Goal: Task Accomplishment & Management: Use online tool/utility

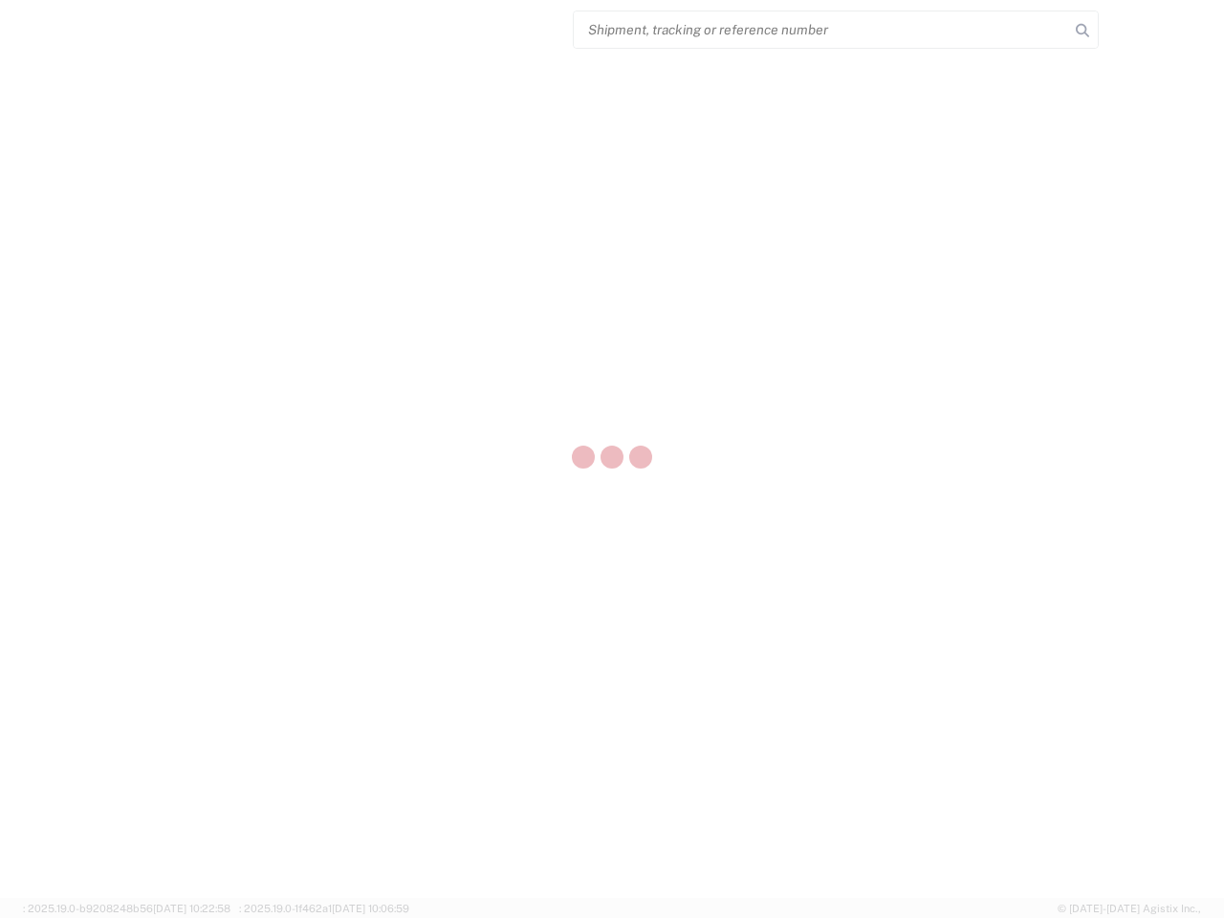
select select "US"
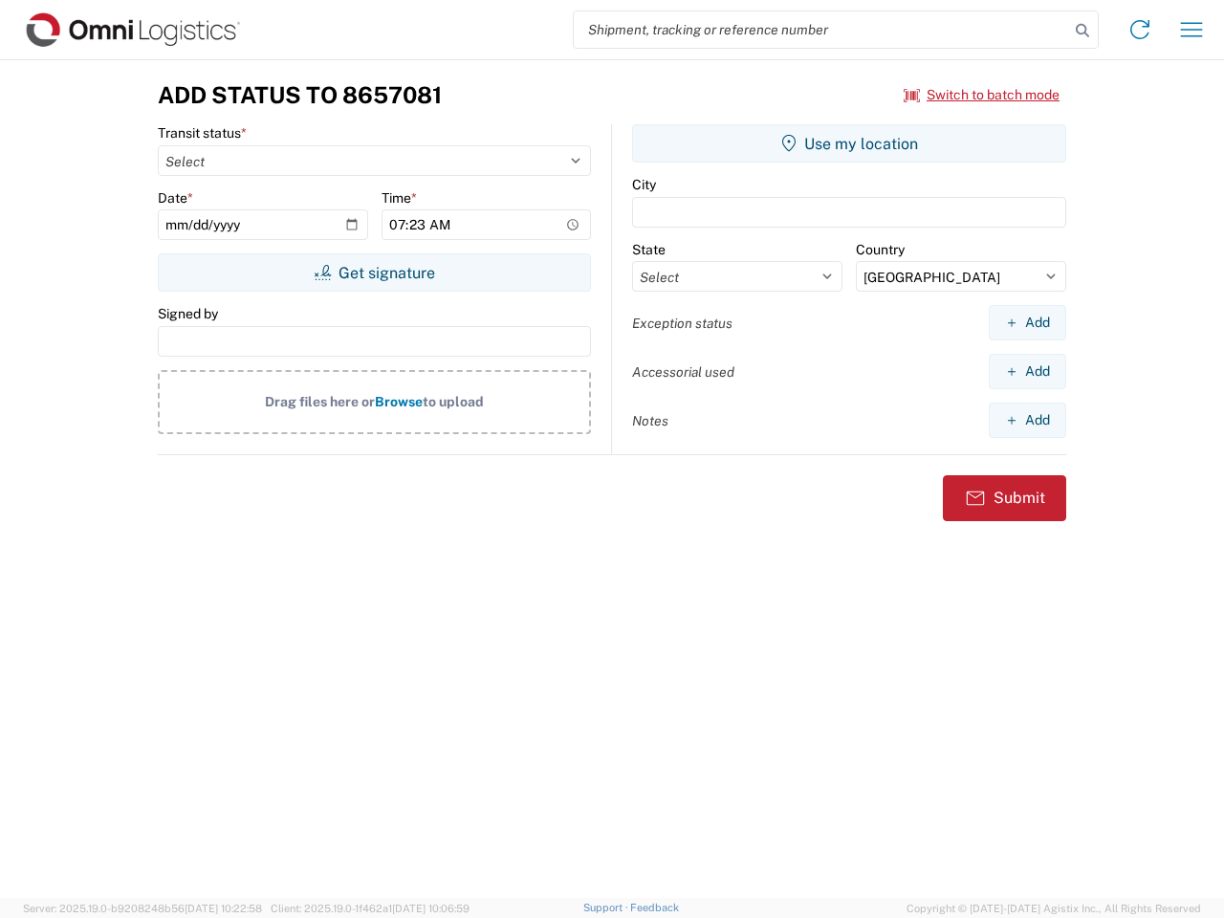
click at [822, 30] on input "search" at bounding box center [821, 29] width 495 height 36
click at [1083, 31] on icon at bounding box center [1082, 30] width 27 height 27
click at [1140, 30] on icon at bounding box center [1140, 29] width 31 height 31
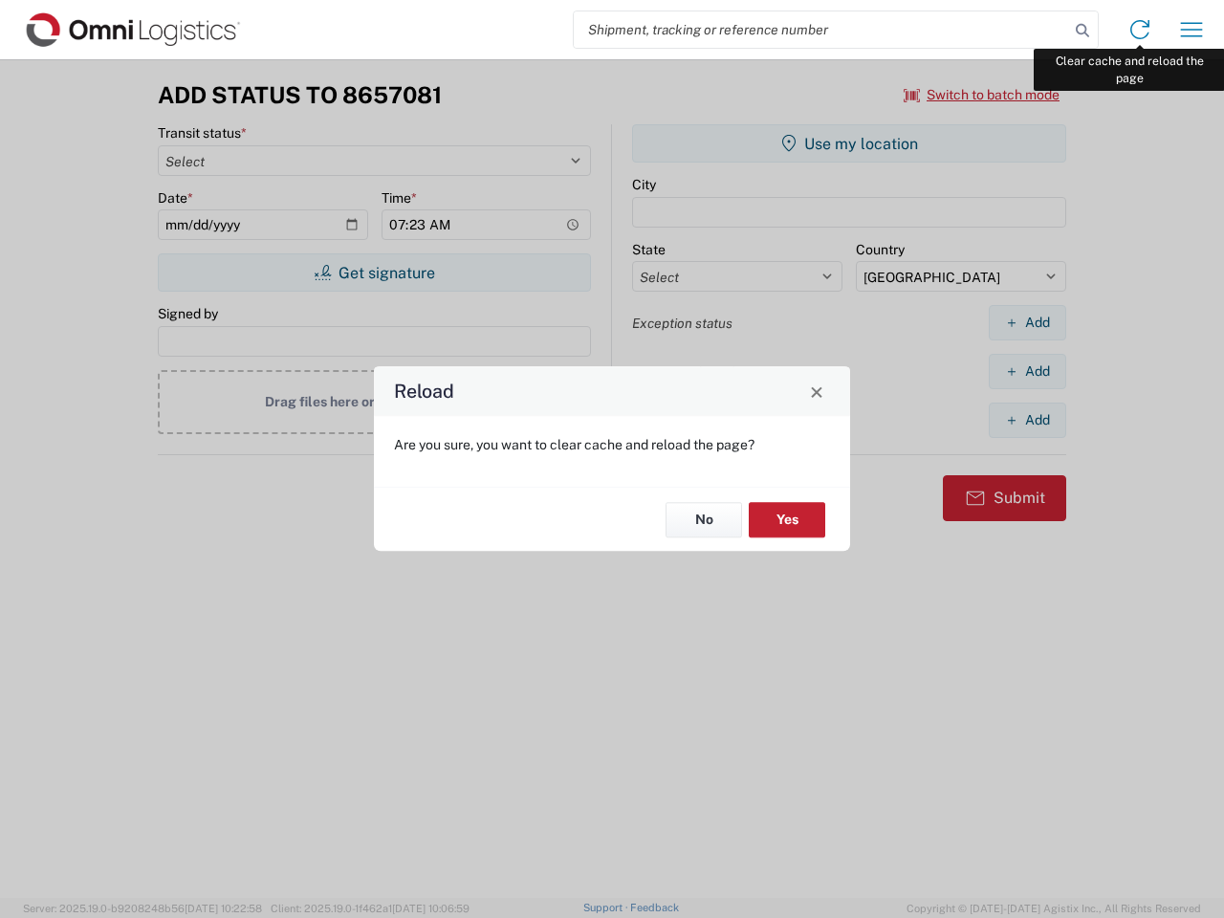
click at [1192, 30] on div "Reload Are you sure, you want to clear cache and reload the page? No Yes" at bounding box center [612, 459] width 1224 height 918
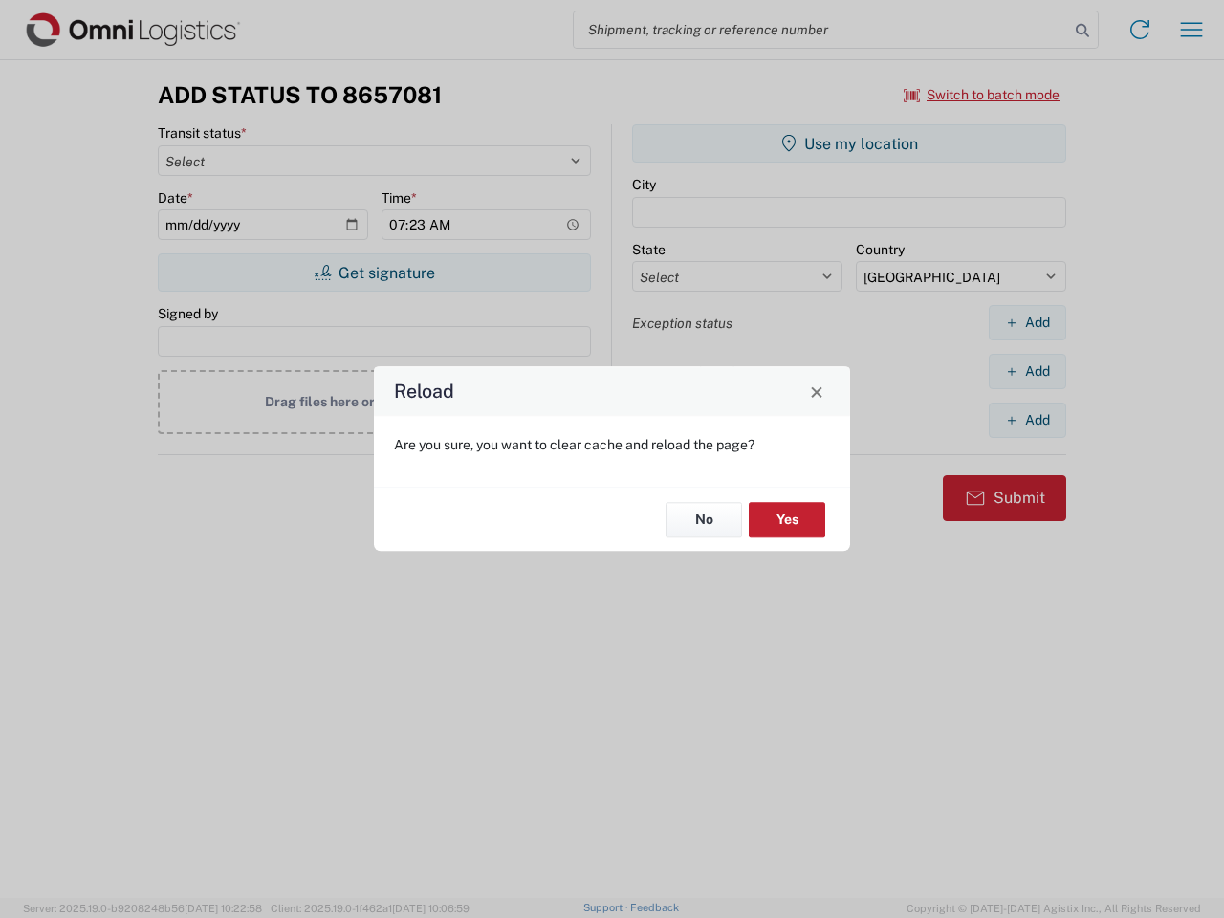
click at [982, 95] on div "Reload Are you sure, you want to clear cache and reload the page? No Yes" at bounding box center [612, 459] width 1224 height 918
click at [374, 273] on div "Reload Are you sure, you want to clear cache and reload the page? No Yes" at bounding box center [612, 459] width 1224 height 918
click at [849, 143] on div "Reload Are you sure, you want to clear cache and reload the page? No Yes" at bounding box center [612, 459] width 1224 height 918
click at [1027, 322] on div "Reload Are you sure, you want to clear cache and reload the page? No Yes" at bounding box center [612, 459] width 1224 height 918
click at [1027, 371] on div "Reload Are you sure, you want to clear cache and reload the page? No Yes" at bounding box center [612, 459] width 1224 height 918
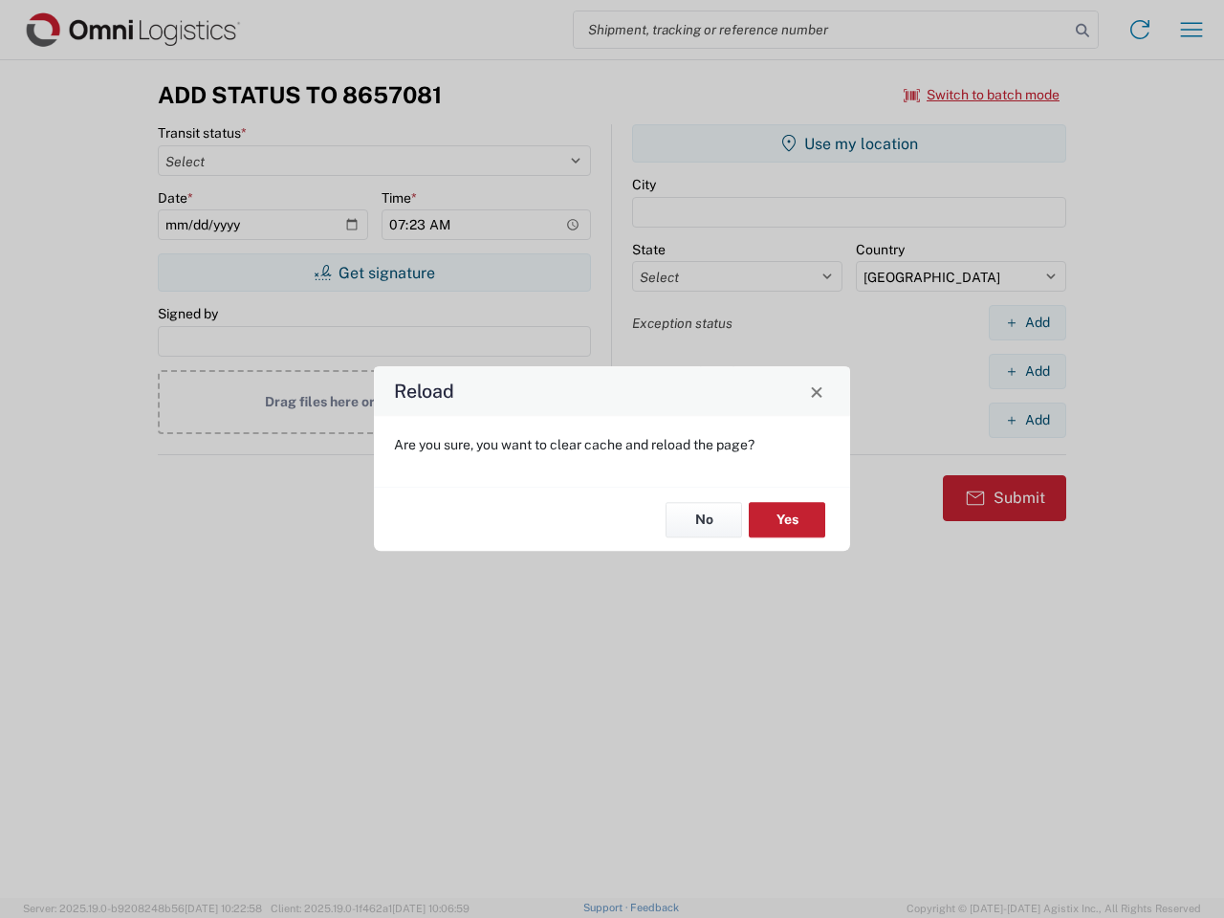
click at [1027, 420] on div "Reload Are you sure, you want to clear cache and reload the page? No Yes" at bounding box center [612, 459] width 1224 height 918
